Goal: Information Seeking & Learning: Stay updated

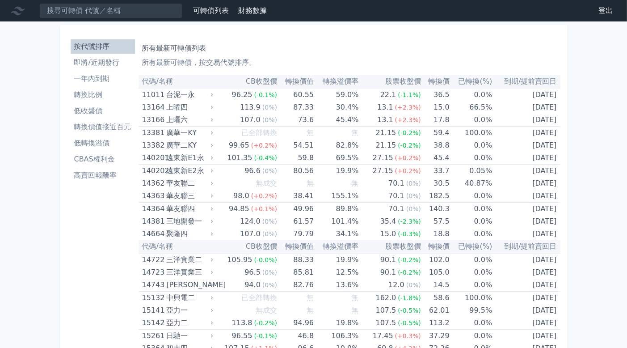
click at [112, 58] on li "即將/近期發行" at bounding box center [103, 62] width 64 height 11
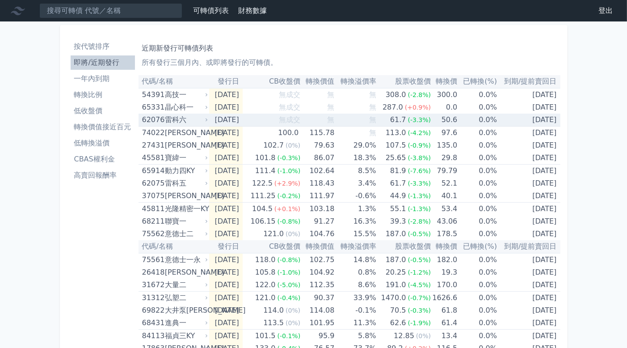
click at [198, 116] on div "雷科六" at bounding box center [185, 119] width 41 height 13
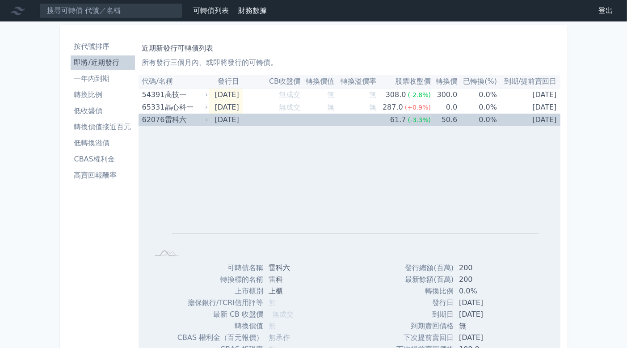
click at [198, 116] on div "雷科六" at bounding box center [185, 119] width 41 height 13
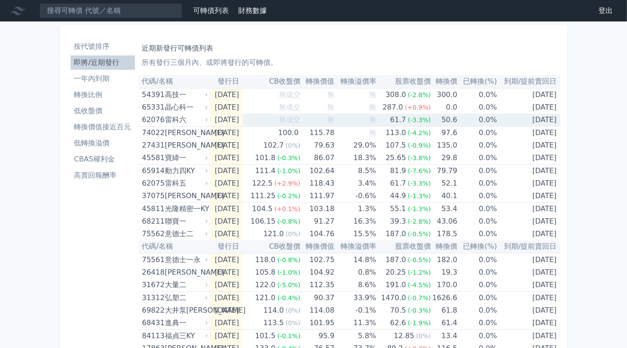
click at [214, 121] on td "[DATE]" at bounding box center [225, 119] width 33 height 13
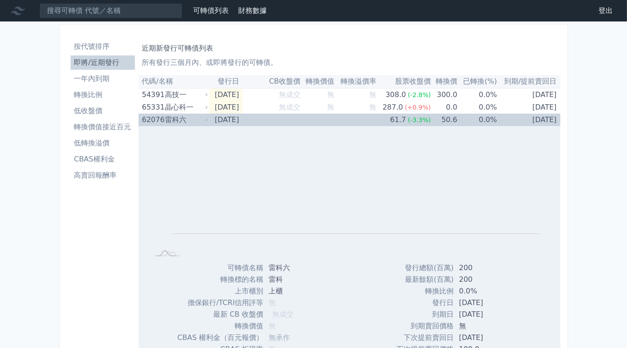
click at [214, 121] on td "[DATE]" at bounding box center [225, 119] width 33 height 13
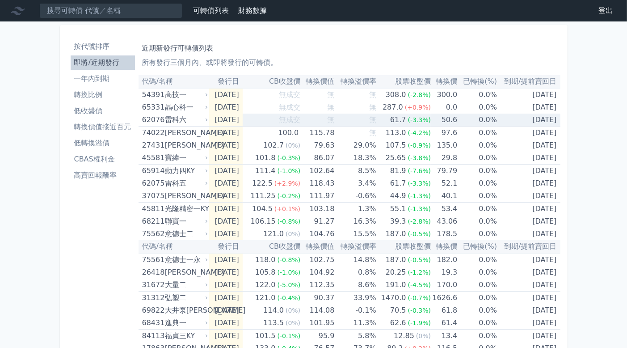
click at [214, 121] on td "[DATE]" at bounding box center [225, 119] width 33 height 13
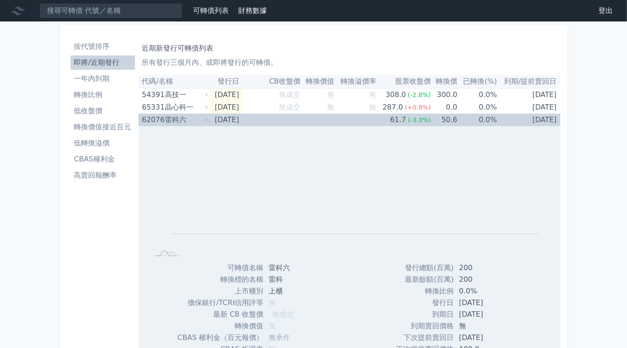
click at [220, 121] on td "[DATE]" at bounding box center [225, 119] width 33 height 13
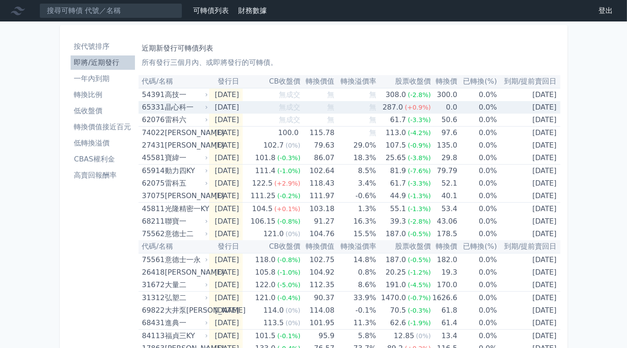
click at [219, 105] on td "[DATE]" at bounding box center [225, 107] width 33 height 13
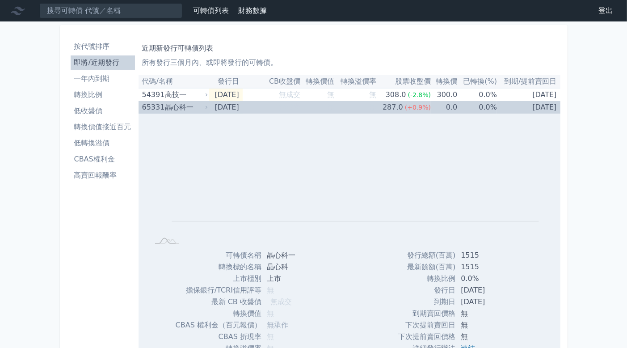
click at [219, 105] on td "[DATE]" at bounding box center [225, 107] width 33 height 13
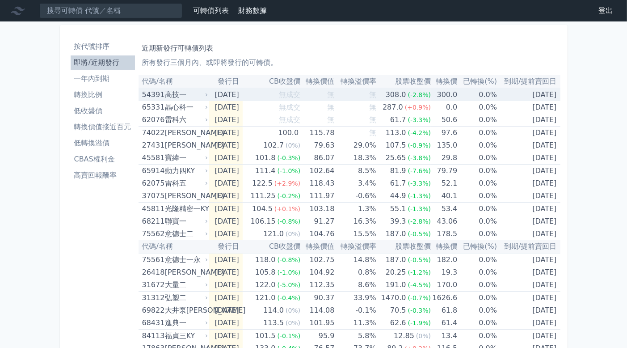
click at [218, 93] on td "[DATE]" at bounding box center [225, 94] width 33 height 13
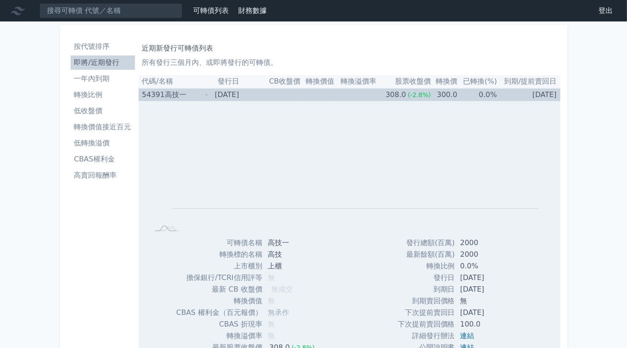
click at [218, 93] on td "[DATE]" at bounding box center [225, 94] width 33 height 13
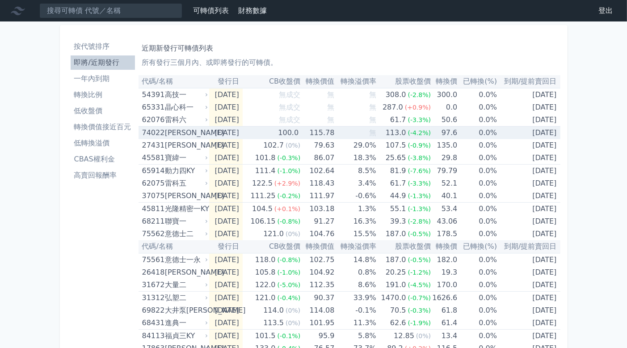
click at [221, 126] on td "[DATE]" at bounding box center [225, 132] width 33 height 13
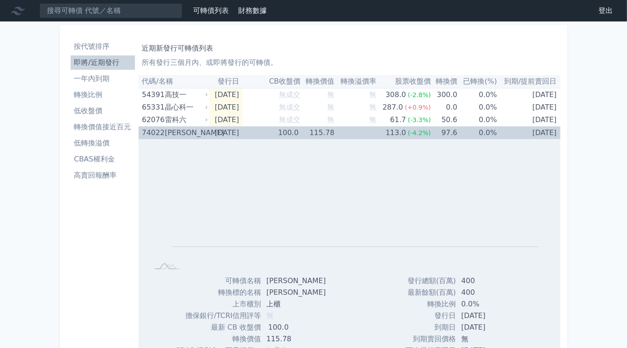
click at [220, 127] on td "[DATE]" at bounding box center [225, 132] width 33 height 13
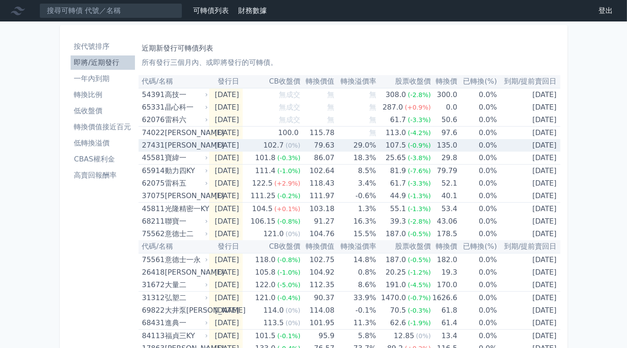
click at [216, 143] on td "[DATE]" at bounding box center [225, 145] width 33 height 13
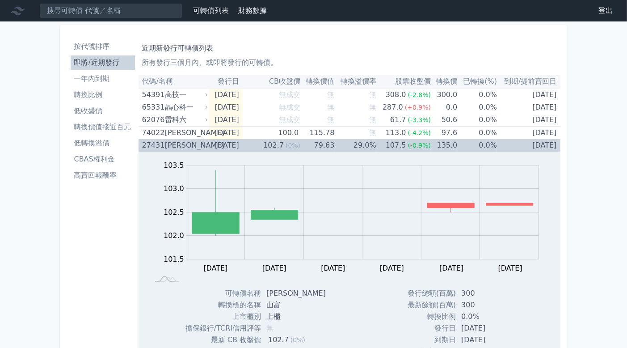
click at [216, 143] on td "[DATE]" at bounding box center [225, 145] width 33 height 13
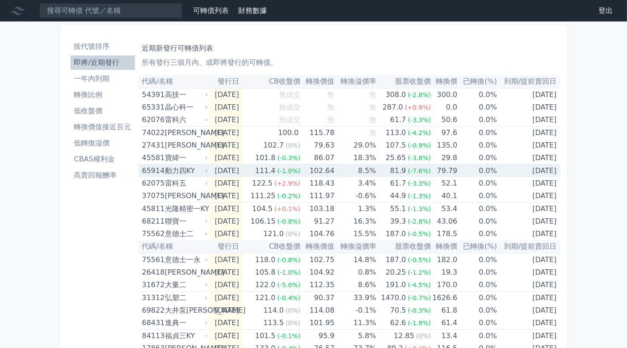
click at [213, 169] on td "[DATE]" at bounding box center [225, 170] width 33 height 13
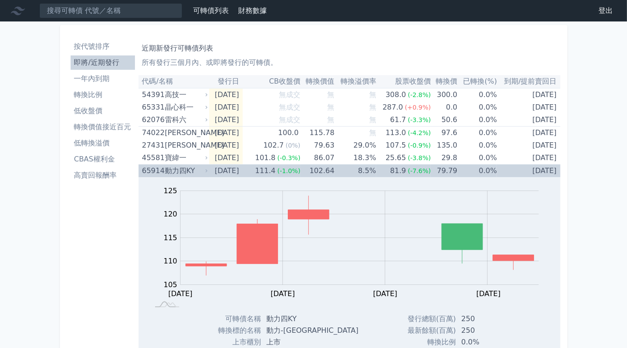
click at [213, 169] on td "[DATE]" at bounding box center [225, 170] width 33 height 13
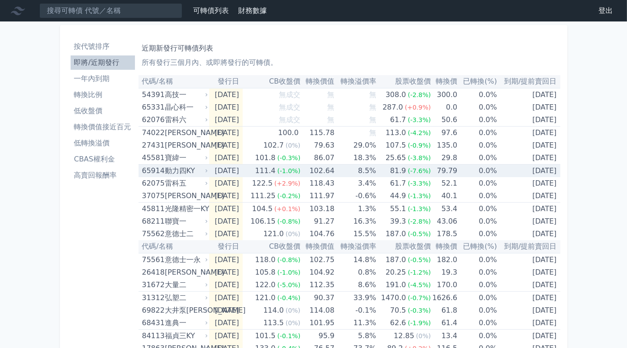
click at [213, 170] on td "[DATE]" at bounding box center [225, 170] width 33 height 13
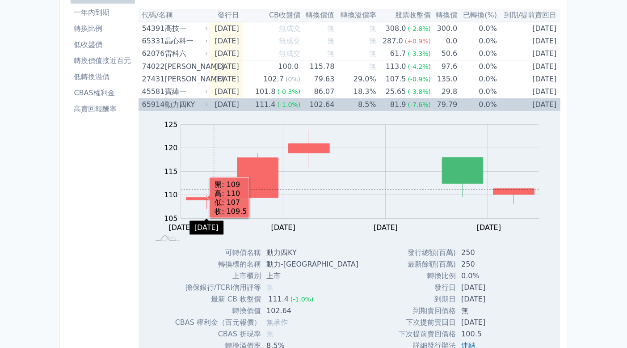
scroll to position [89, 0]
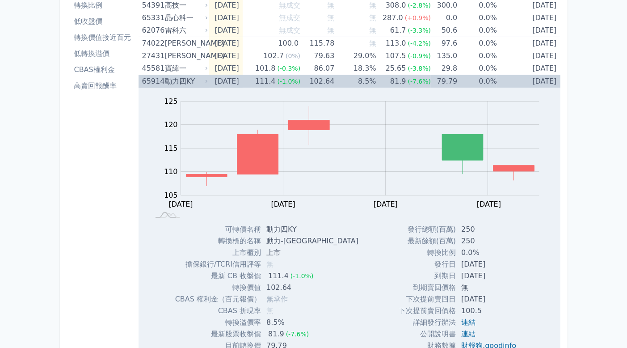
click at [234, 85] on td "[DATE]" at bounding box center [225, 81] width 33 height 13
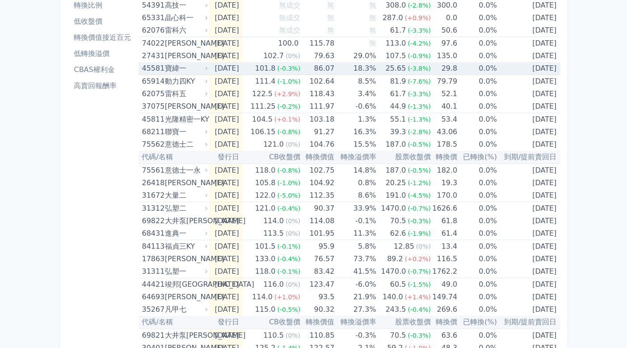
click at [234, 69] on td "[DATE]" at bounding box center [225, 68] width 33 height 13
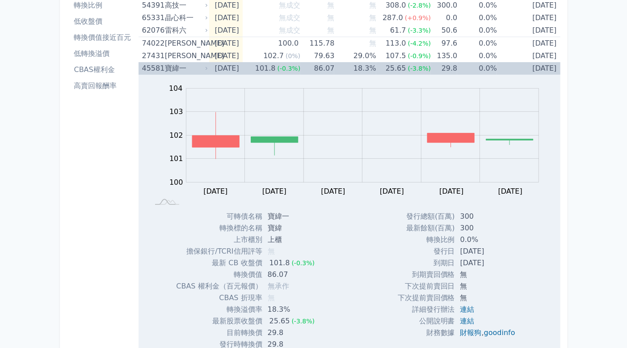
click at [234, 69] on td "[DATE]" at bounding box center [225, 68] width 33 height 13
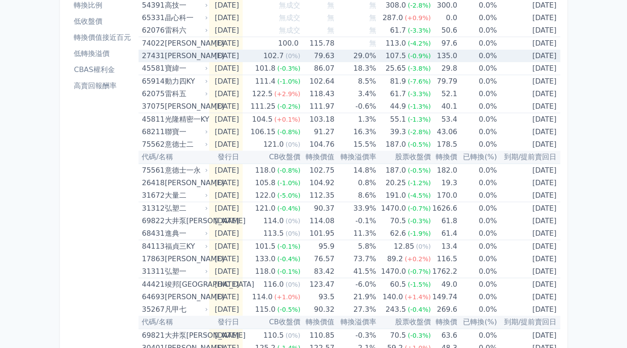
click at [234, 55] on td "[DATE]" at bounding box center [225, 56] width 33 height 13
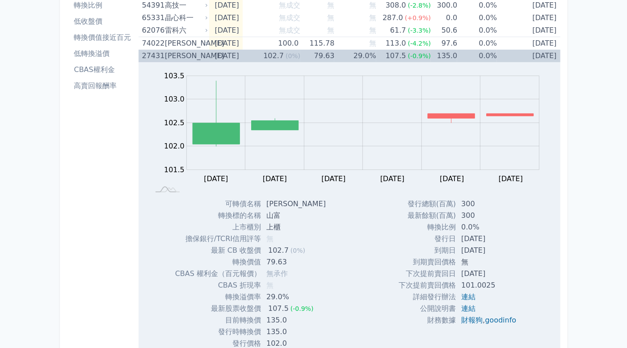
click at [234, 55] on td "[DATE]" at bounding box center [225, 56] width 33 height 13
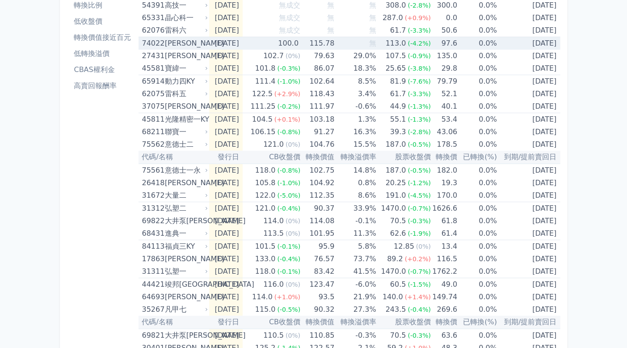
click at [234, 42] on td "[DATE]" at bounding box center [225, 43] width 33 height 13
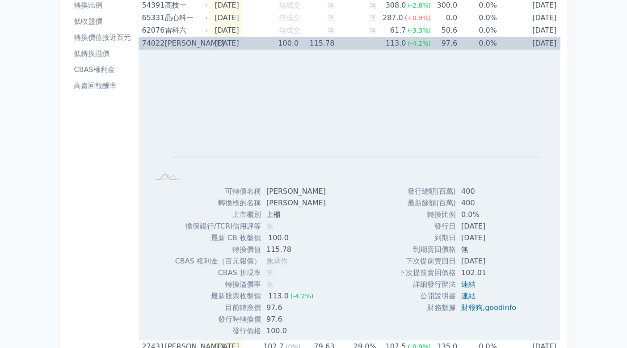
click at [234, 42] on td "[DATE]" at bounding box center [225, 43] width 33 height 13
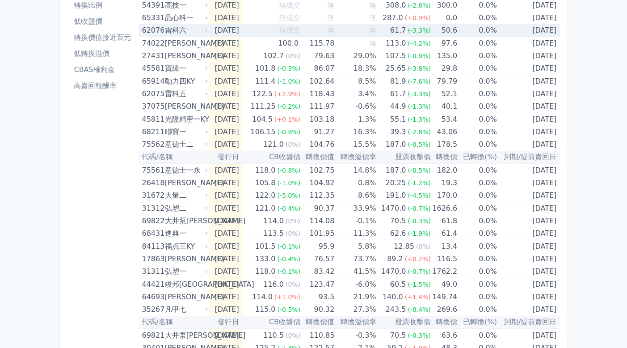
click at [234, 31] on td "[DATE]" at bounding box center [225, 30] width 33 height 13
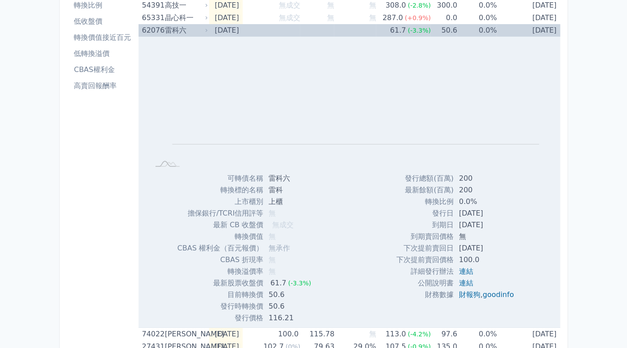
click at [234, 31] on td "[DATE]" at bounding box center [225, 30] width 33 height 13
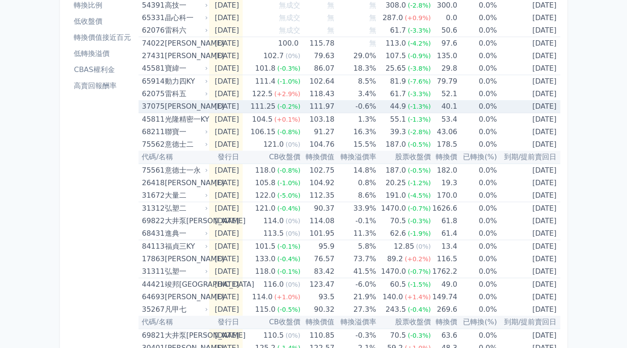
click at [227, 103] on td "[DATE]" at bounding box center [225, 106] width 33 height 13
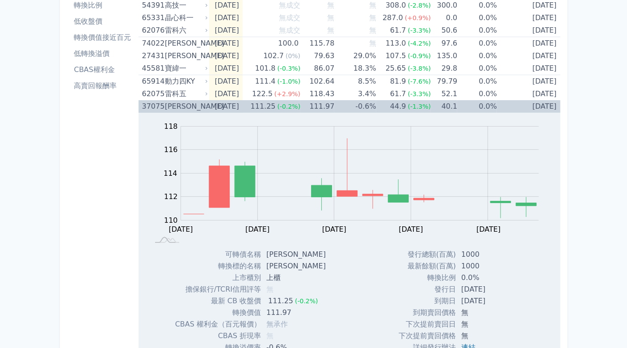
click at [227, 103] on td "[DATE]" at bounding box center [225, 106] width 33 height 13
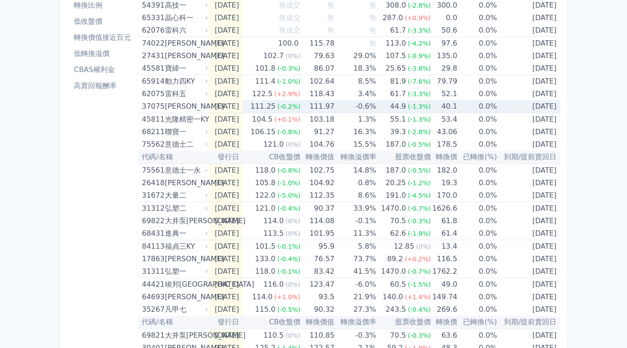
click at [227, 103] on td "[DATE]" at bounding box center [225, 106] width 33 height 13
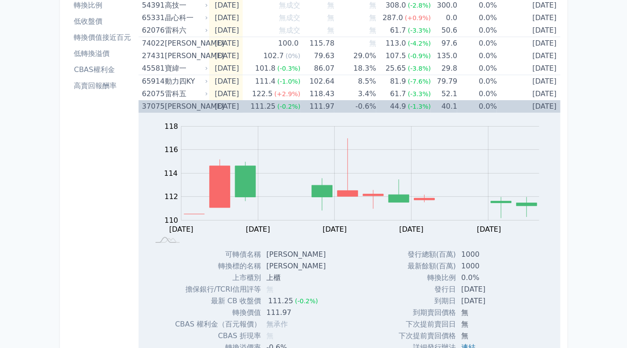
click at [227, 103] on td "[DATE]" at bounding box center [225, 106] width 33 height 13
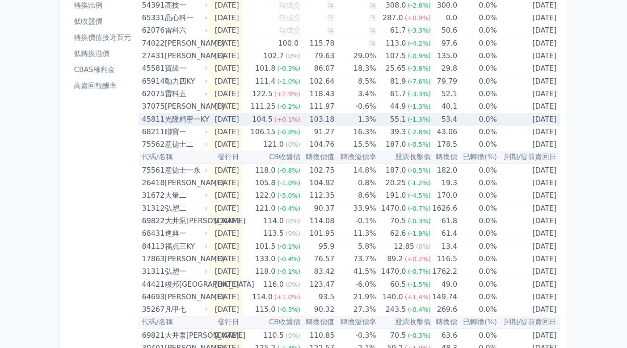
click at [217, 123] on td "[DATE]" at bounding box center [225, 119] width 33 height 13
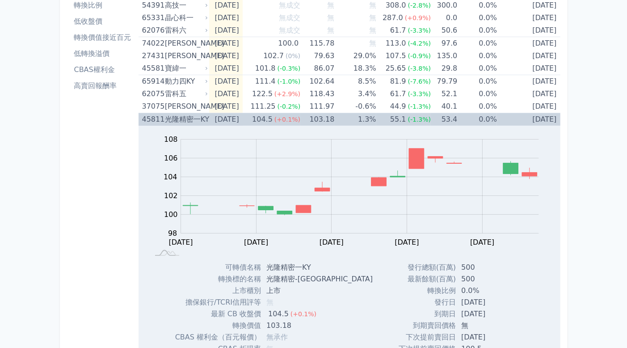
click at [217, 123] on td "[DATE]" at bounding box center [225, 119] width 33 height 13
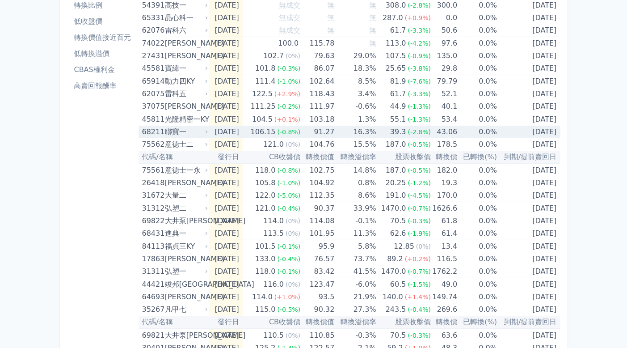
click at [217, 133] on td "[DATE]" at bounding box center [225, 132] width 33 height 13
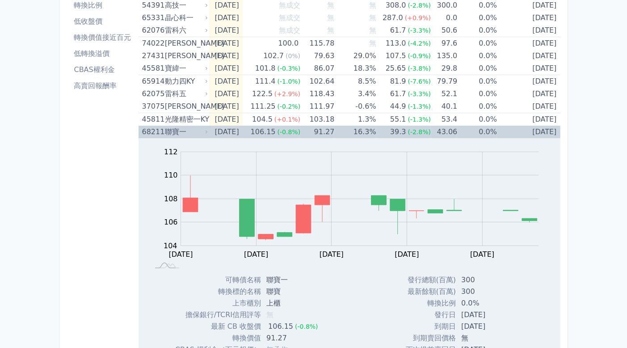
click at [218, 132] on td "[DATE]" at bounding box center [225, 132] width 33 height 13
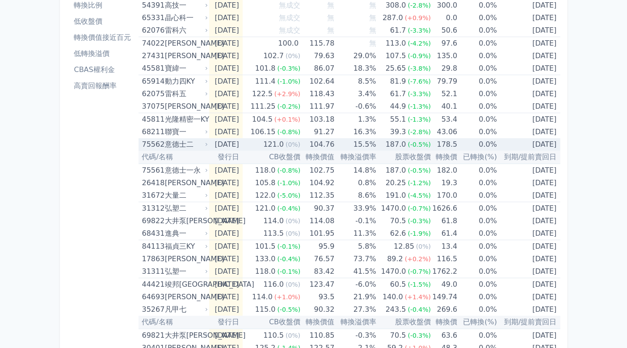
click at [219, 143] on td "[DATE]" at bounding box center [225, 144] width 33 height 13
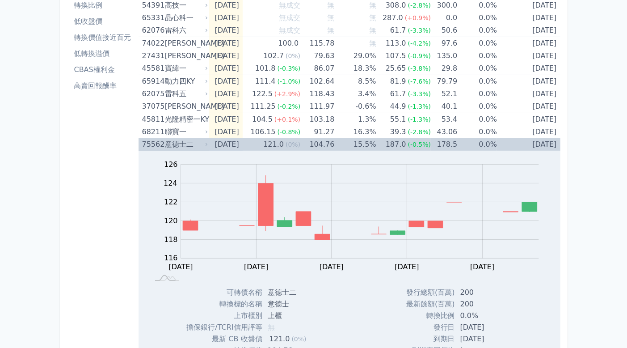
click at [219, 143] on td "[DATE]" at bounding box center [225, 144] width 33 height 13
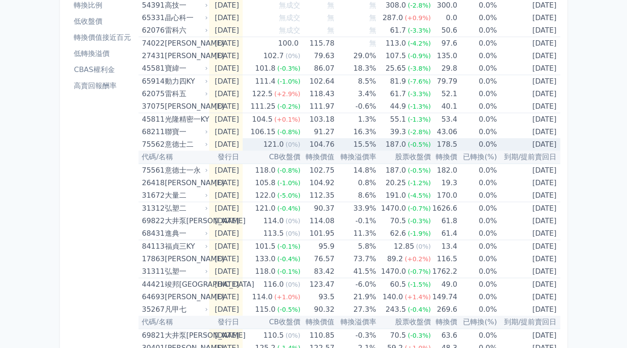
scroll to position [134, 0]
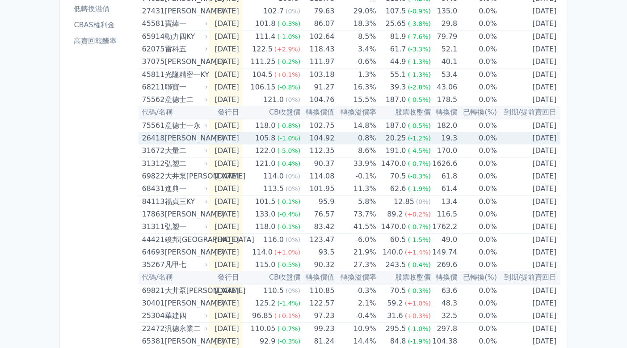
click at [218, 136] on td "[DATE]" at bounding box center [225, 138] width 33 height 13
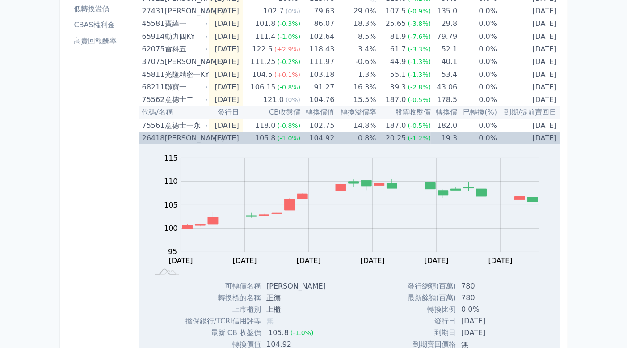
click at [218, 136] on td "[DATE]" at bounding box center [225, 138] width 33 height 13
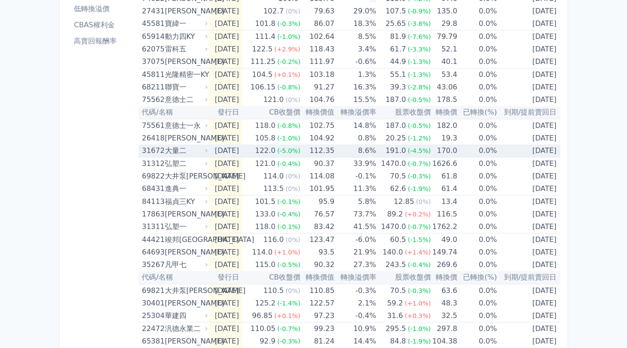
click at [218, 151] on td "[DATE]" at bounding box center [225, 150] width 33 height 13
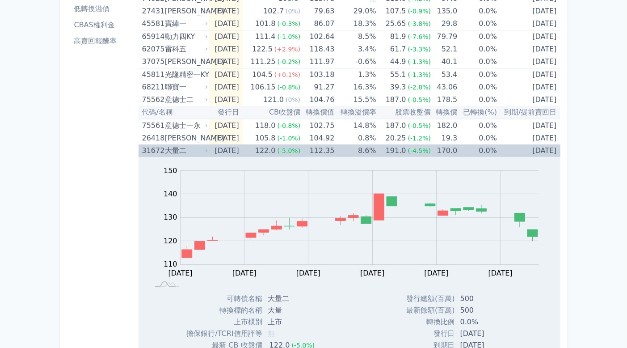
click at [218, 151] on td "[DATE]" at bounding box center [225, 150] width 33 height 13
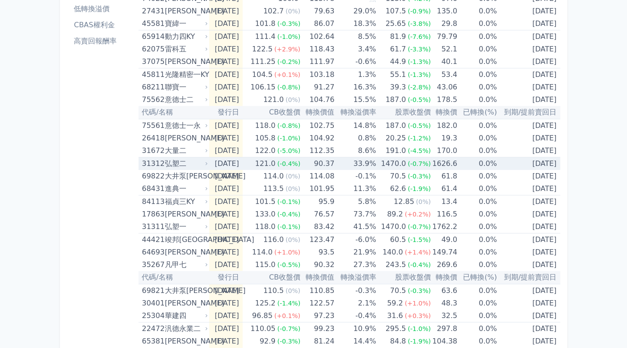
click at [222, 164] on td "[DATE]" at bounding box center [225, 163] width 33 height 13
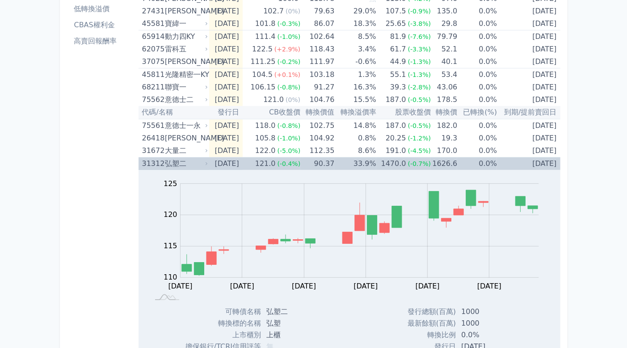
click at [222, 162] on td "[DATE]" at bounding box center [225, 163] width 33 height 13
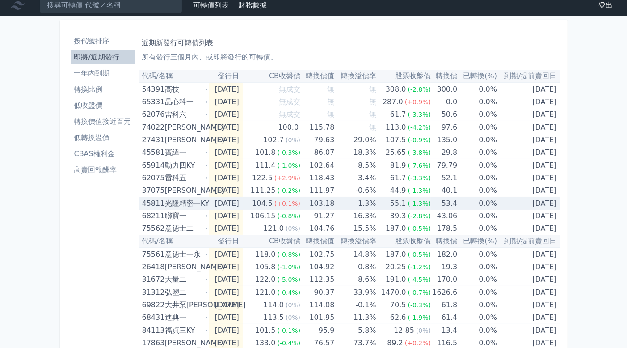
scroll to position [0, 0]
